Goal: Find specific page/section: Find specific page/section

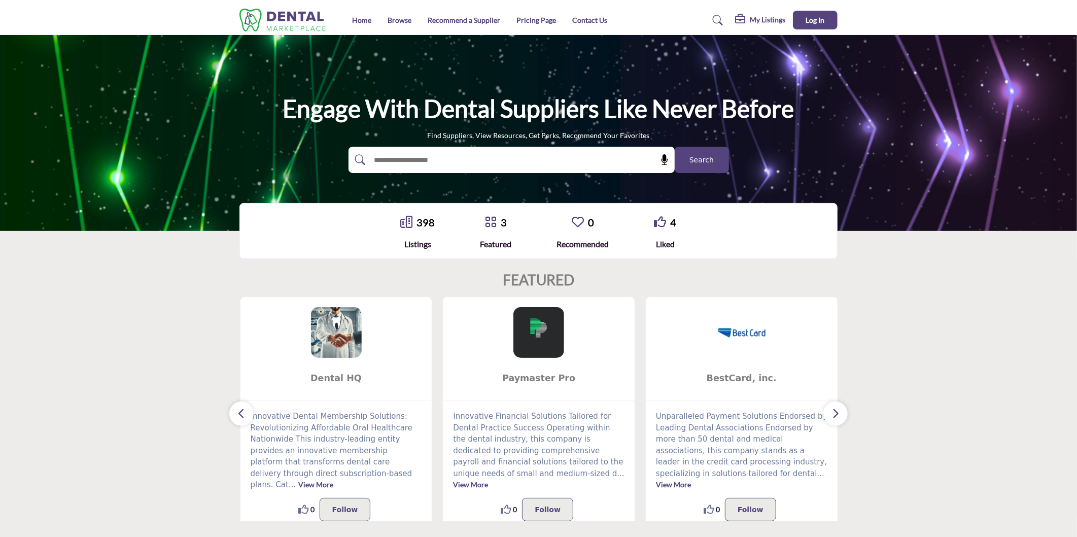
click at [716, 157] on button "Search" at bounding box center [702, 160] width 54 height 26
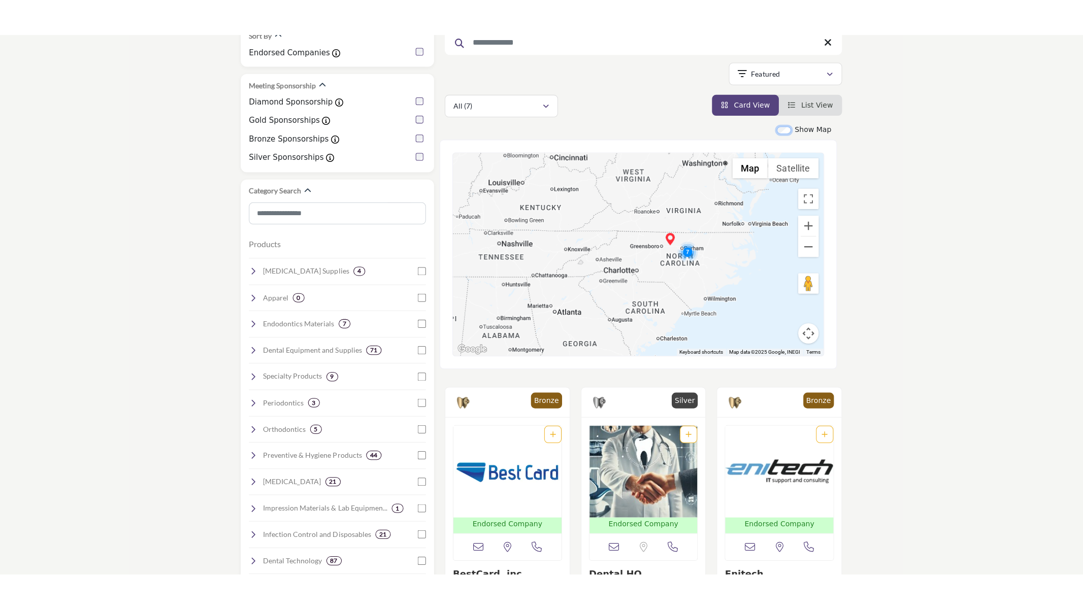
scroll to position [169, 0]
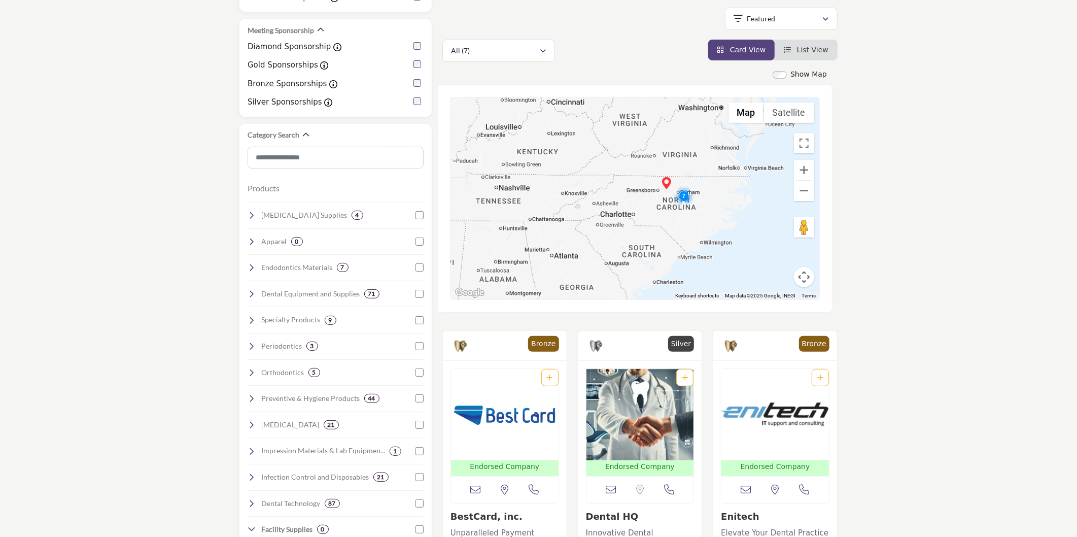
click at [807, 281] on button "Map camera controls" at bounding box center [804, 277] width 20 height 20
click at [804, 280] on button "Map camera controls" at bounding box center [804, 277] width 20 height 20
click at [802, 151] on button "Toggle fullscreen view" at bounding box center [804, 143] width 20 height 20
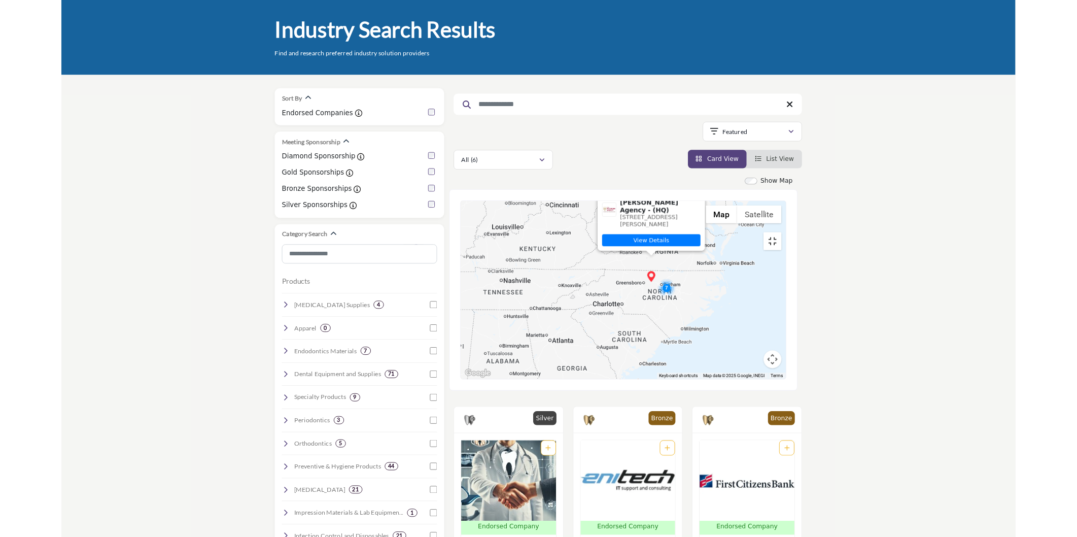
scroll to position [0, 0]
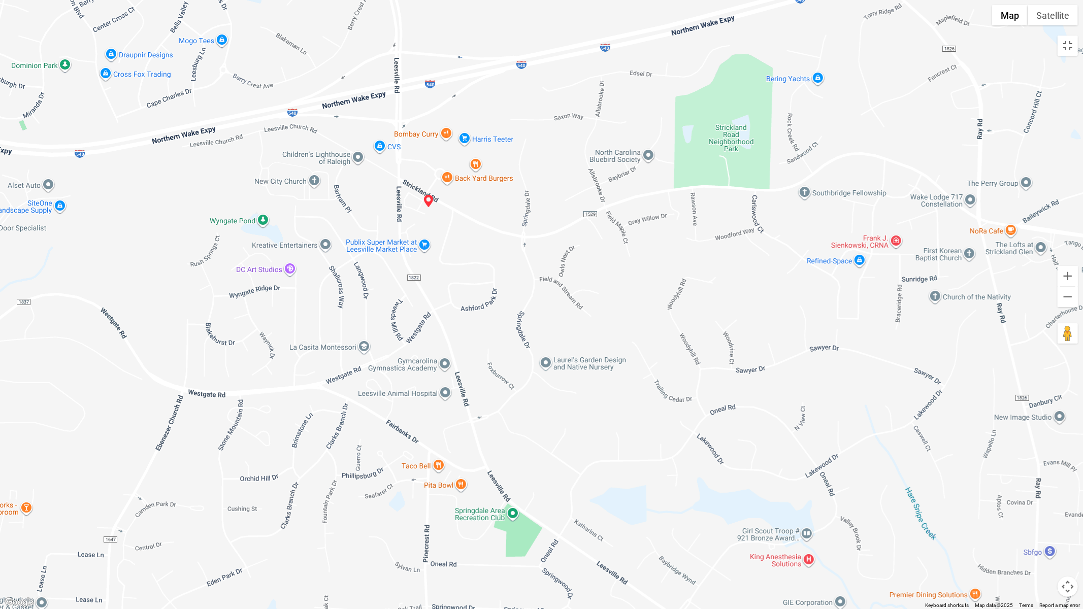
drag, startPoint x: 492, startPoint y: 107, endPoint x: 476, endPoint y: 224, distance: 118.4
click at [476, 224] on div at bounding box center [541, 304] width 1083 height 609
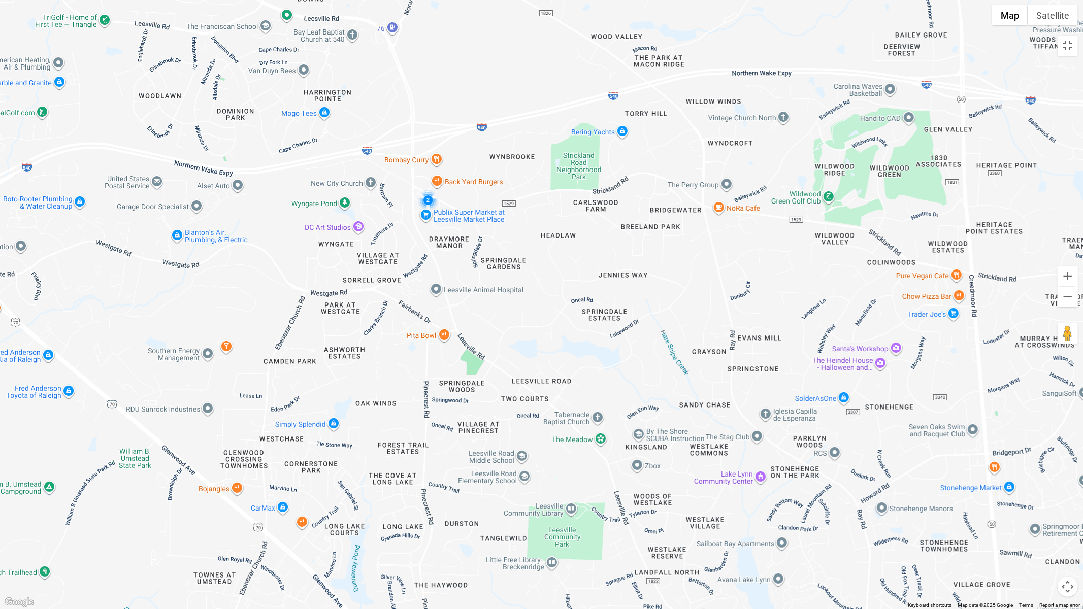
click at [427, 199] on img "Cluster of 2 locations (0 HQ, 2 Branches)\aClick to view companies" at bounding box center [428, 200] width 20 height 20
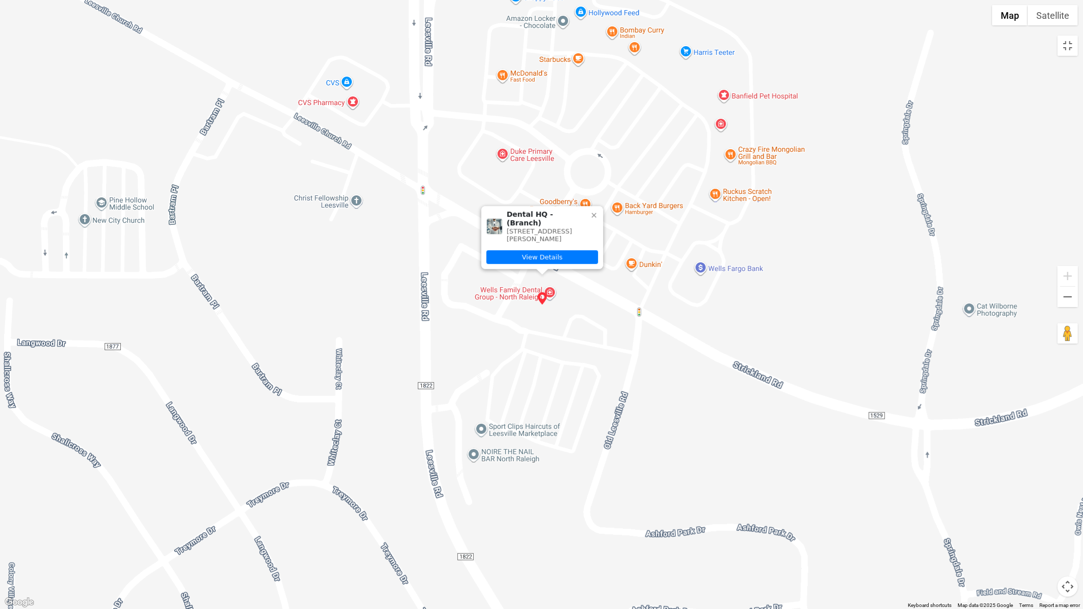
click at [592, 211] on icon at bounding box center [594, 215] width 8 height 8
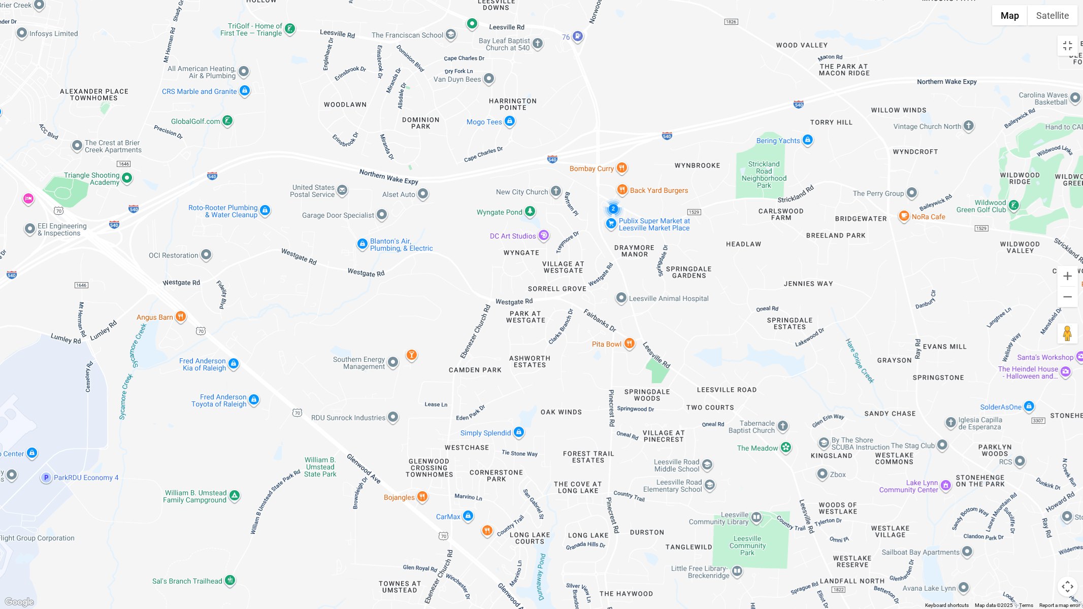
click at [615, 208] on img "Cluster of 2 locations (0 HQ, 2 Branches)\aClick to view companies" at bounding box center [613, 208] width 20 height 20
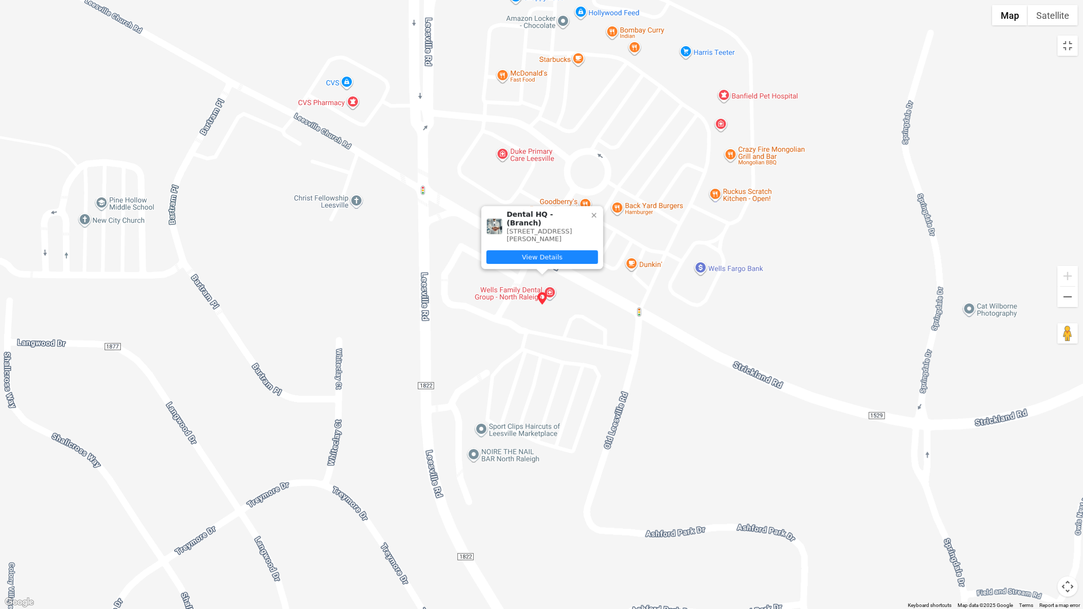
click at [549, 257] on link "View Details" at bounding box center [542, 257] width 112 height 14
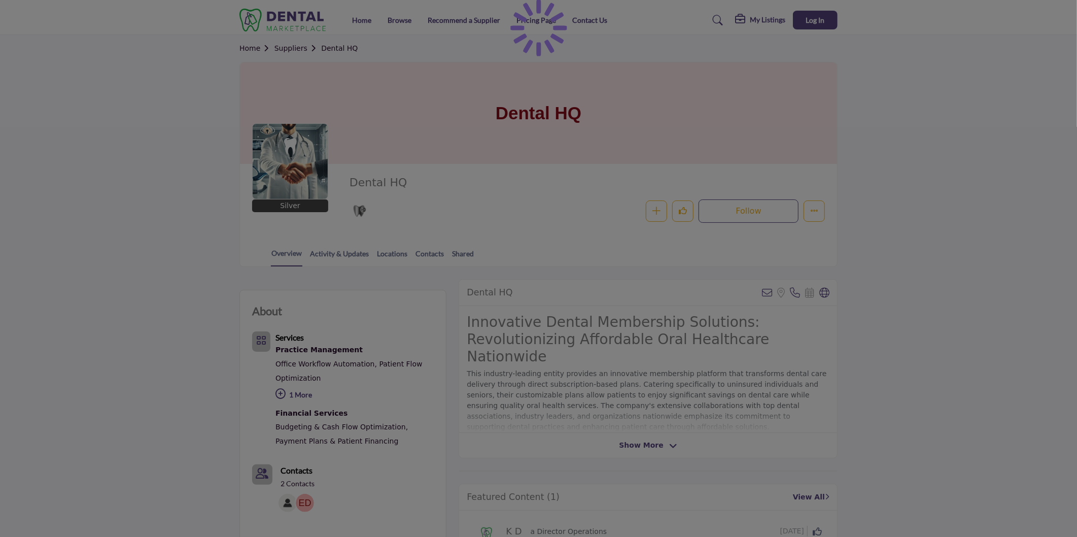
scroll to position [56, 0]
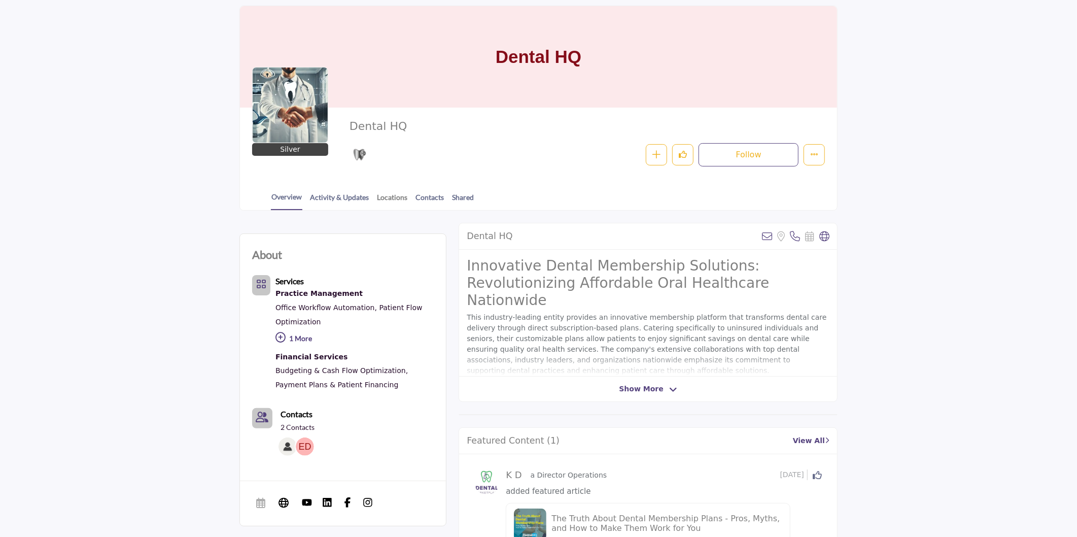
click at [388, 198] on link "Locations" at bounding box center [392, 201] width 31 height 18
